Goal: Task Accomplishment & Management: Manage account settings

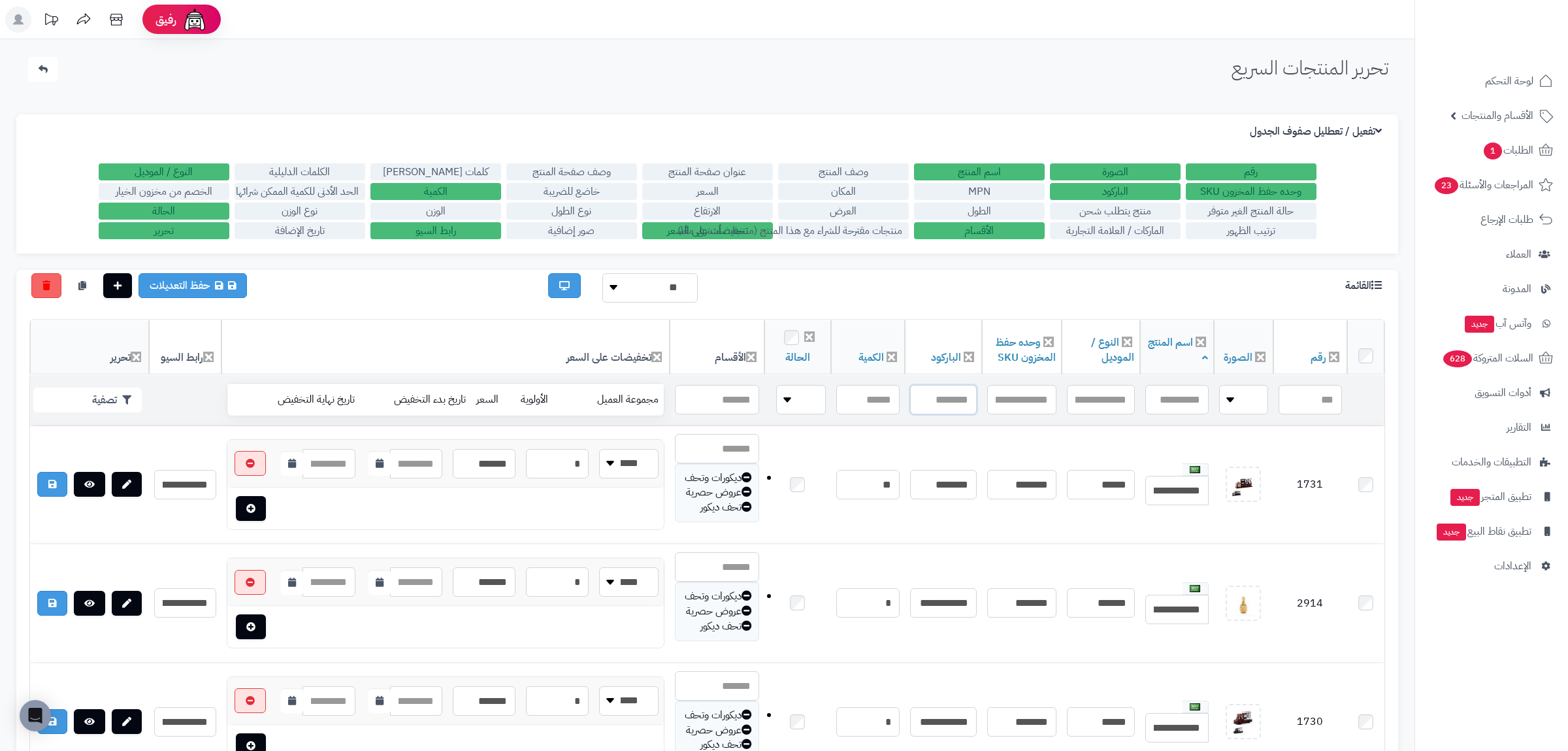
click at [929, 406] on input "text" at bounding box center [943, 399] width 67 height 29
paste input "**********"
type input "**********"
click at [115, 395] on button "تصفية" at bounding box center [87, 399] width 108 height 25
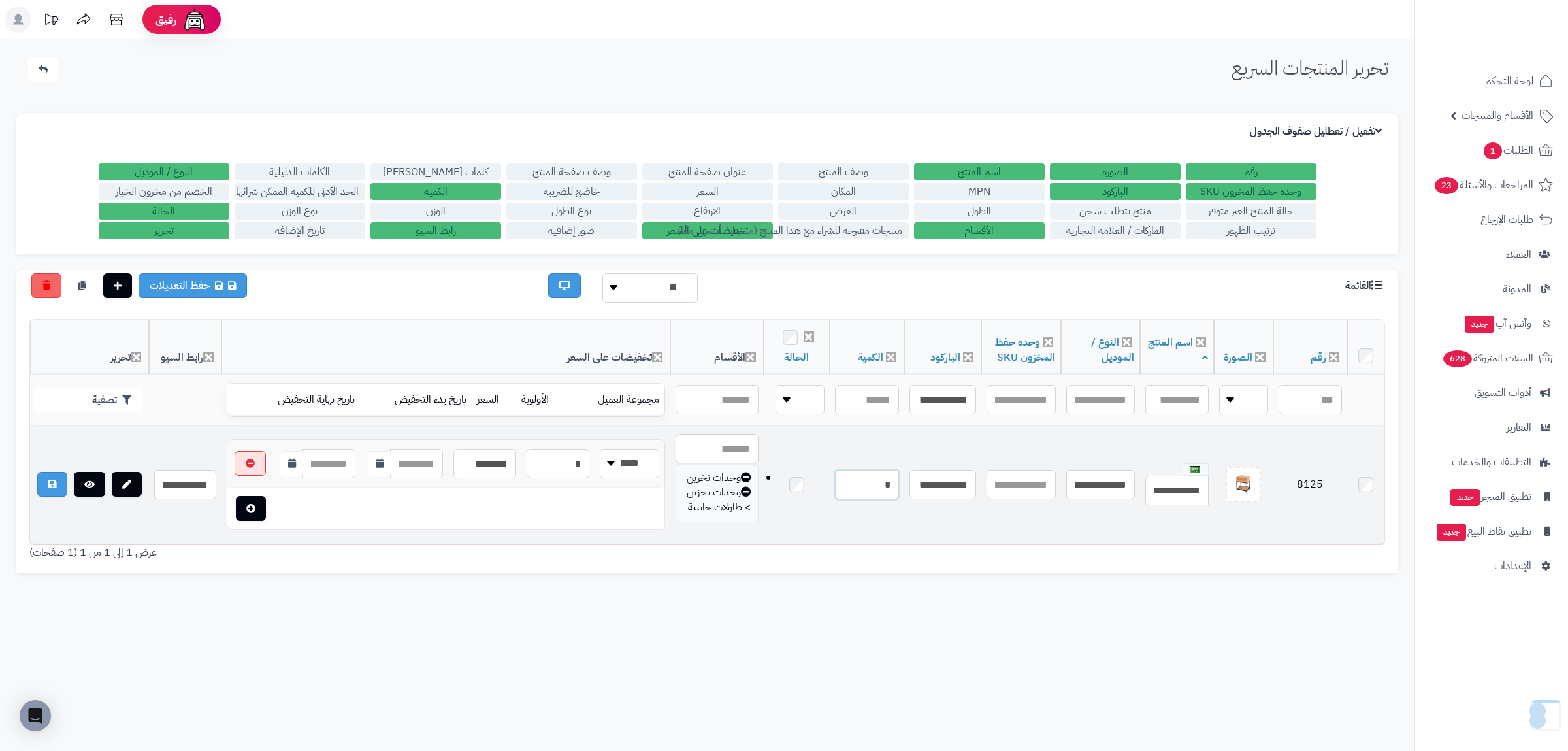
drag, startPoint x: 859, startPoint y: 496, endPoint x: 891, endPoint y: 499, distance: 32.1
click at [891, 499] on input "*" at bounding box center [866, 484] width 64 height 29
type input "*"
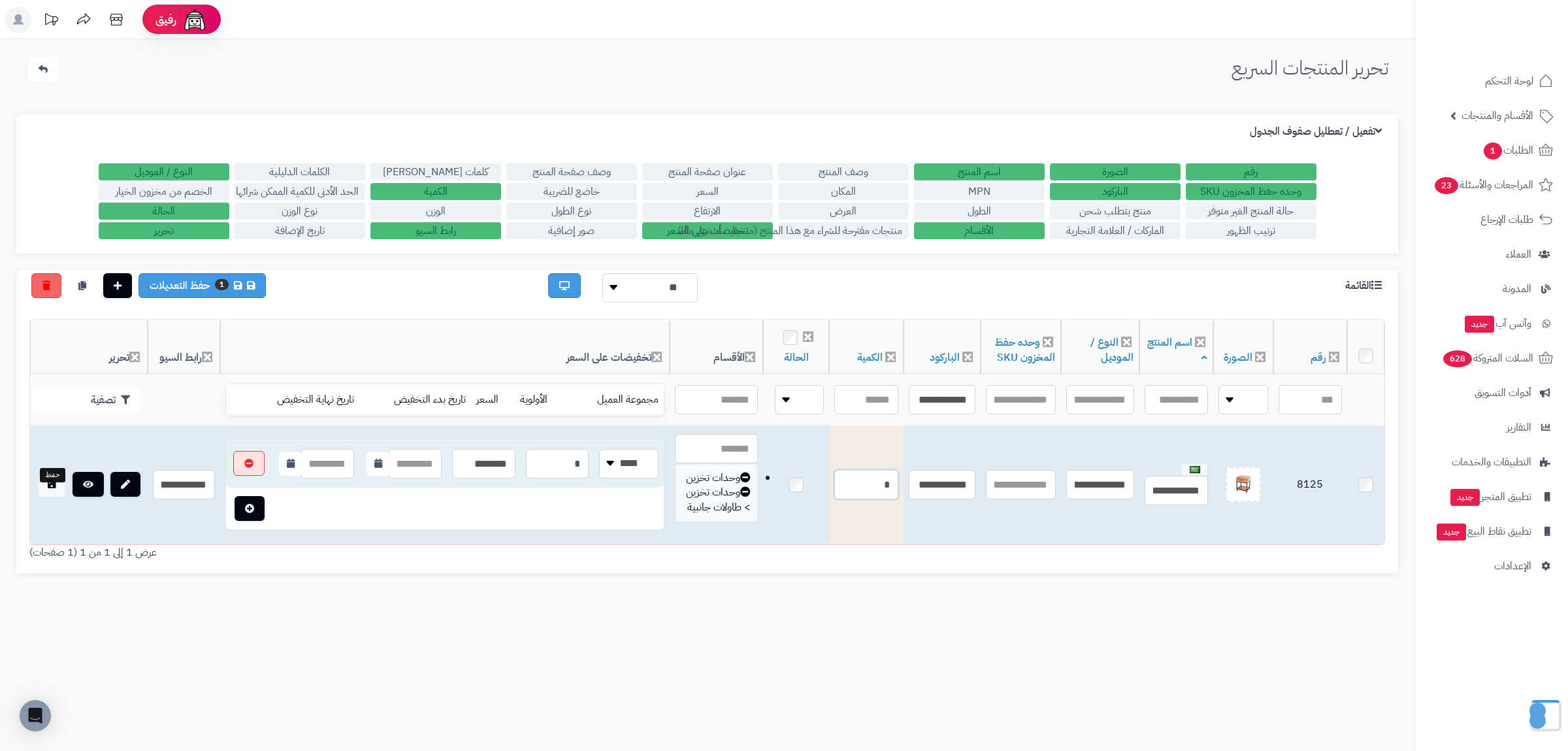
type input "*"
click at [51, 496] on link at bounding box center [52, 484] width 29 height 25
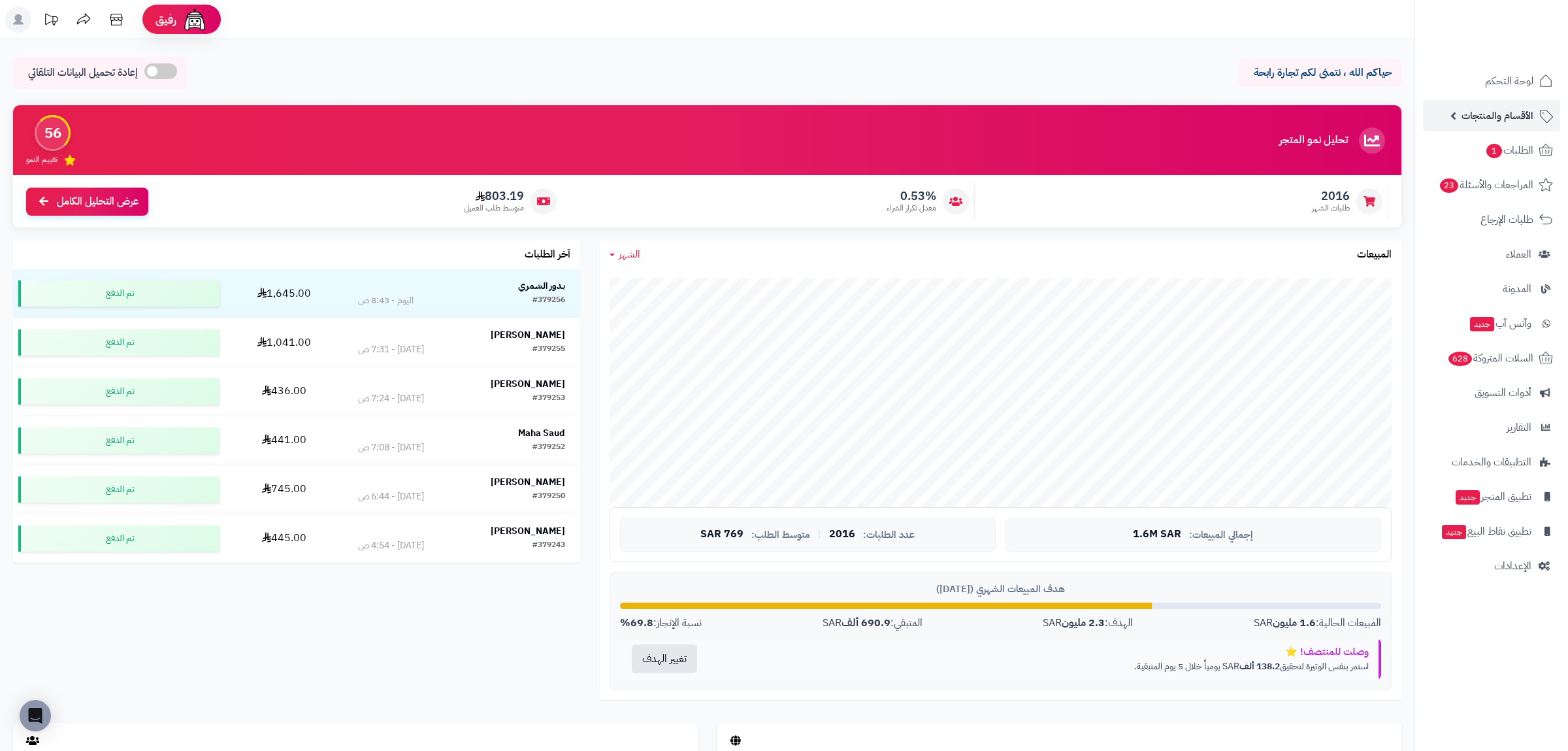
click at [1506, 107] on link "الأقسام والمنتجات" at bounding box center [1491, 115] width 137 height 32
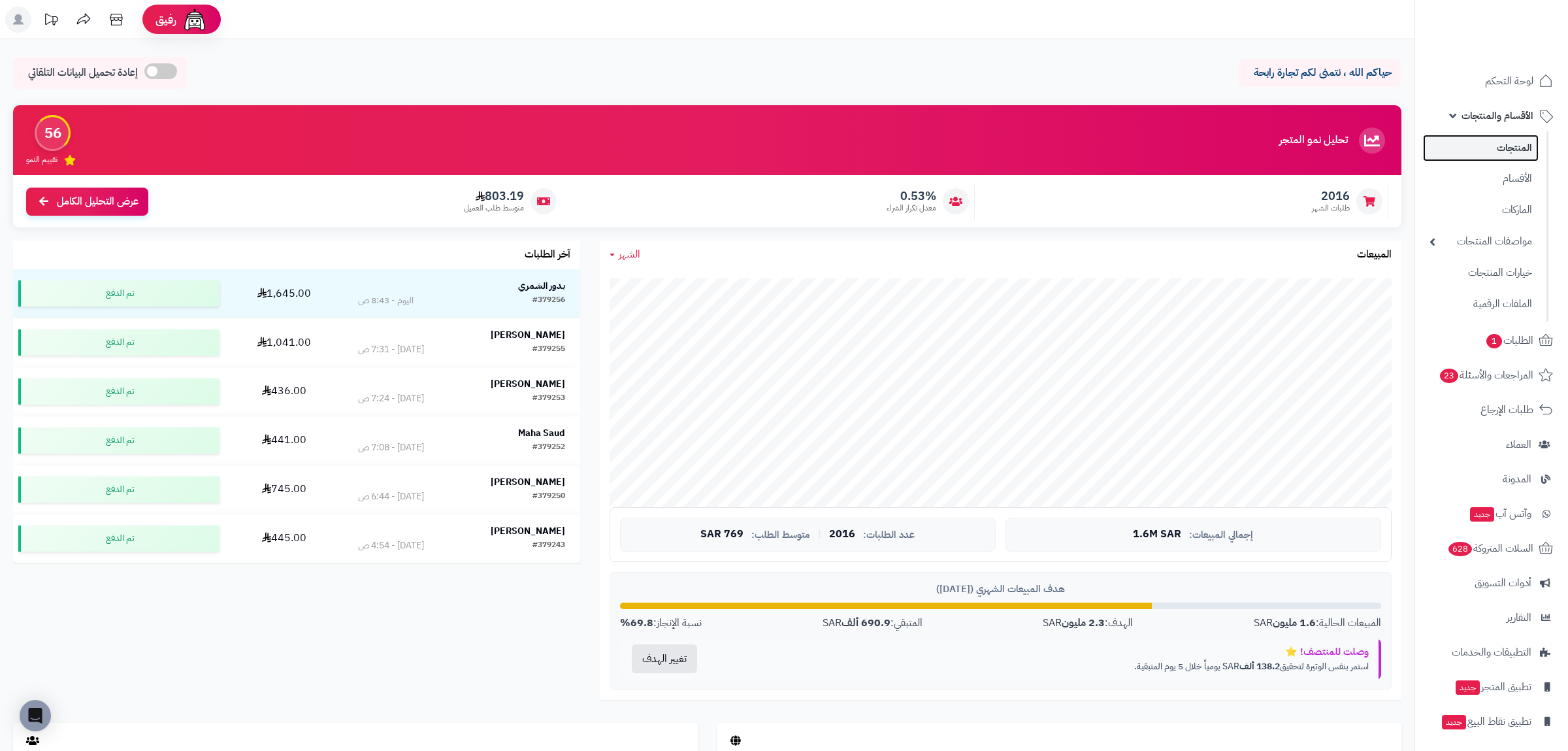
click at [1507, 141] on link "المنتجات" at bounding box center [1480, 148] width 115 height 26
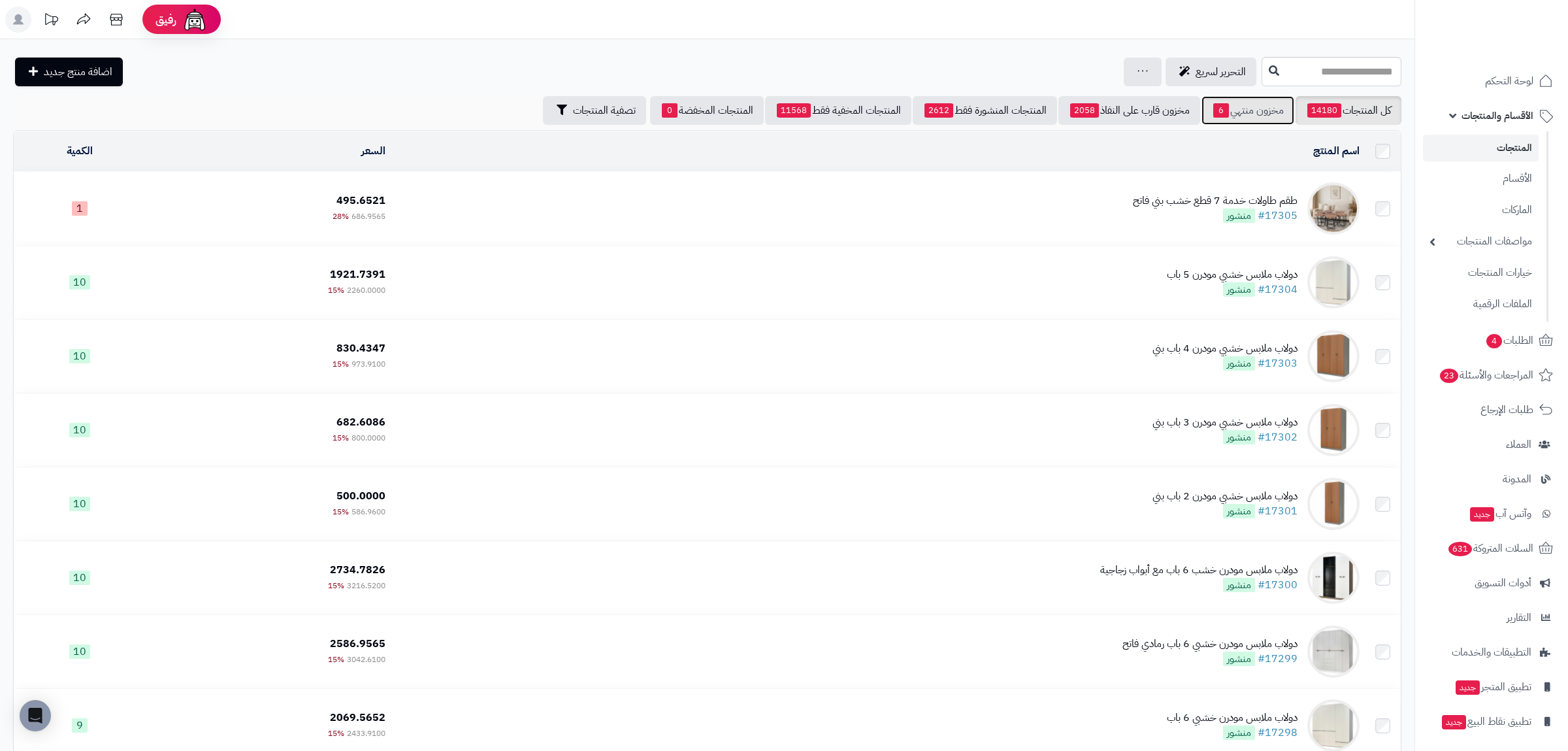
click at [1251, 109] on link "مخزون منتهي 6" at bounding box center [1247, 110] width 93 height 29
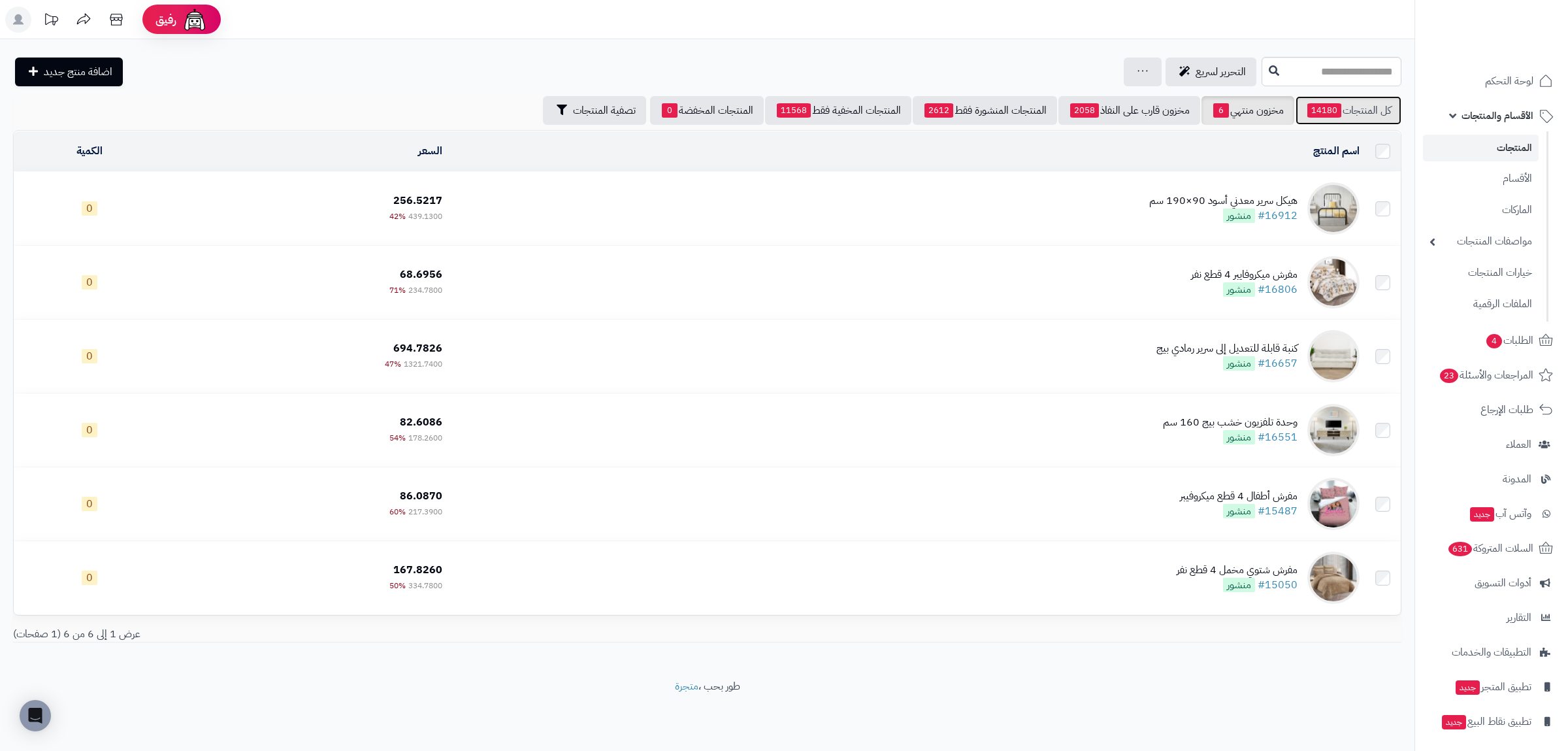
click at [1358, 103] on link "كل المنتجات 14180" at bounding box center [1349, 110] width 106 height 29
